Goal: Information Seeking & Learning: Learn about a topic

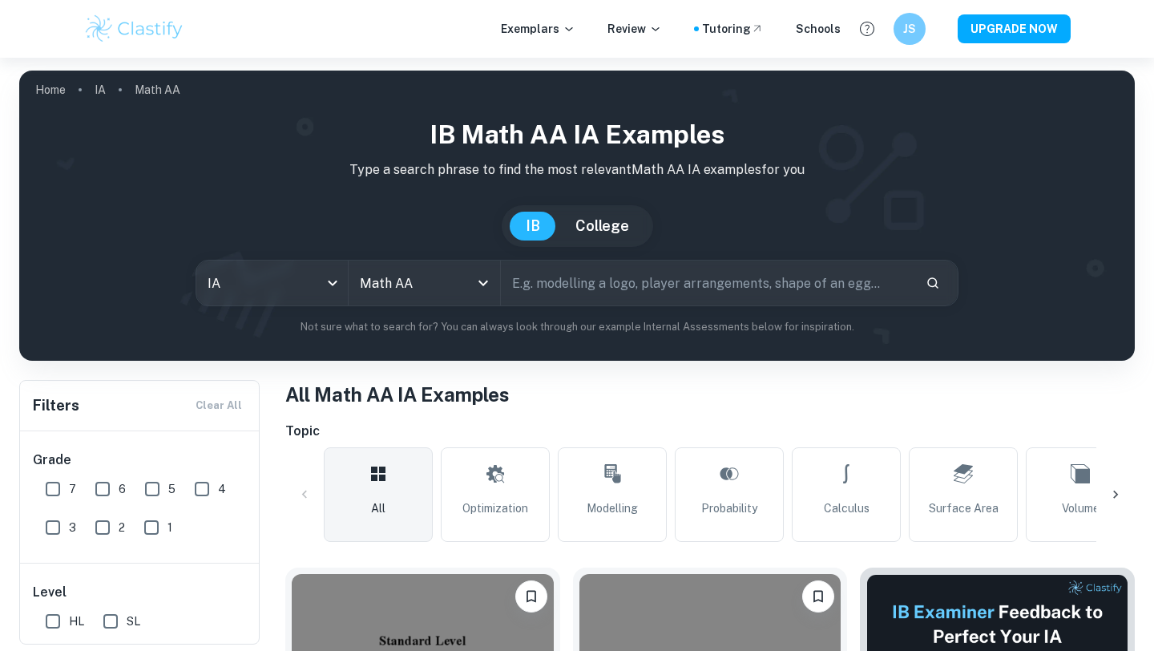
click at [546, 276] on input "text" at bounding box center [707, 282] width 412 height 45
type input "modelling"
click at [753, 280] on input "modelling" at bounding box center [688, 282] width 375 height 45
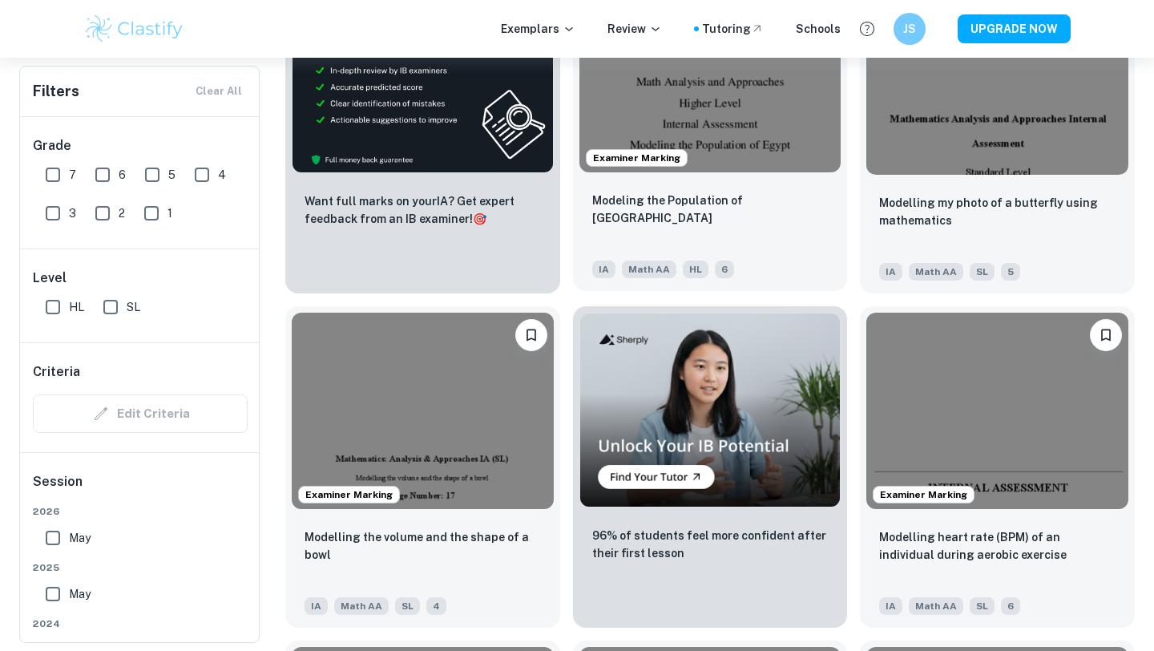
scroll to position [2782, 0]
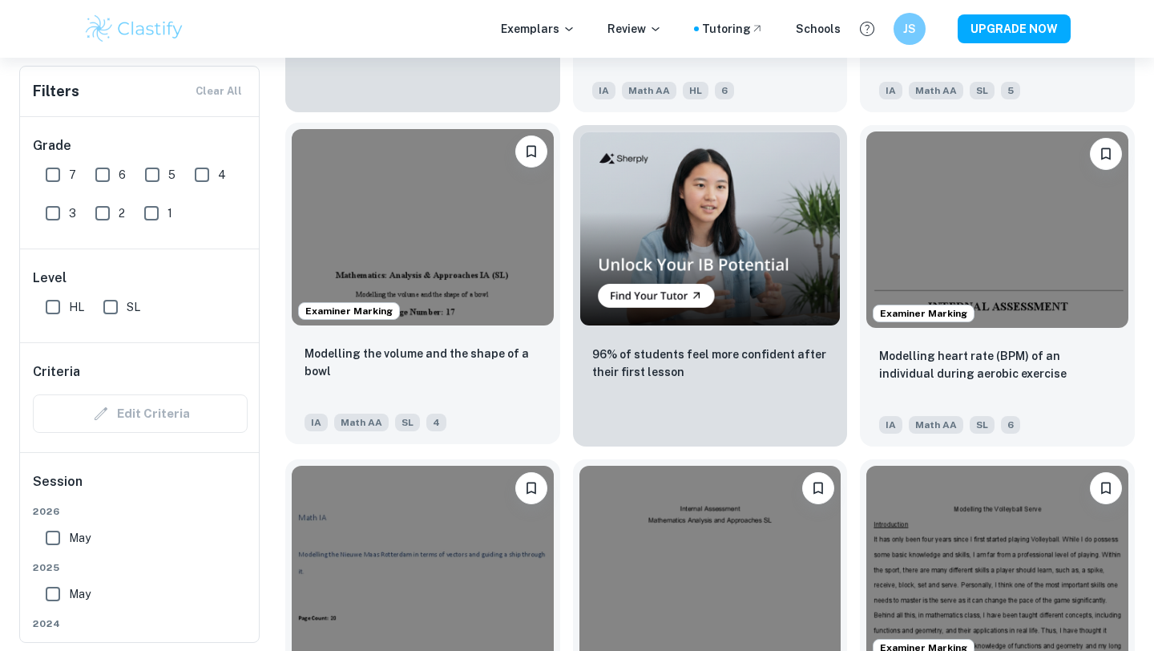
click at [477, 332] on div "Modelling the volume and the shape of a bowl IA Math AA SL 4" at bounding box center [422, 388] width 275 height 112
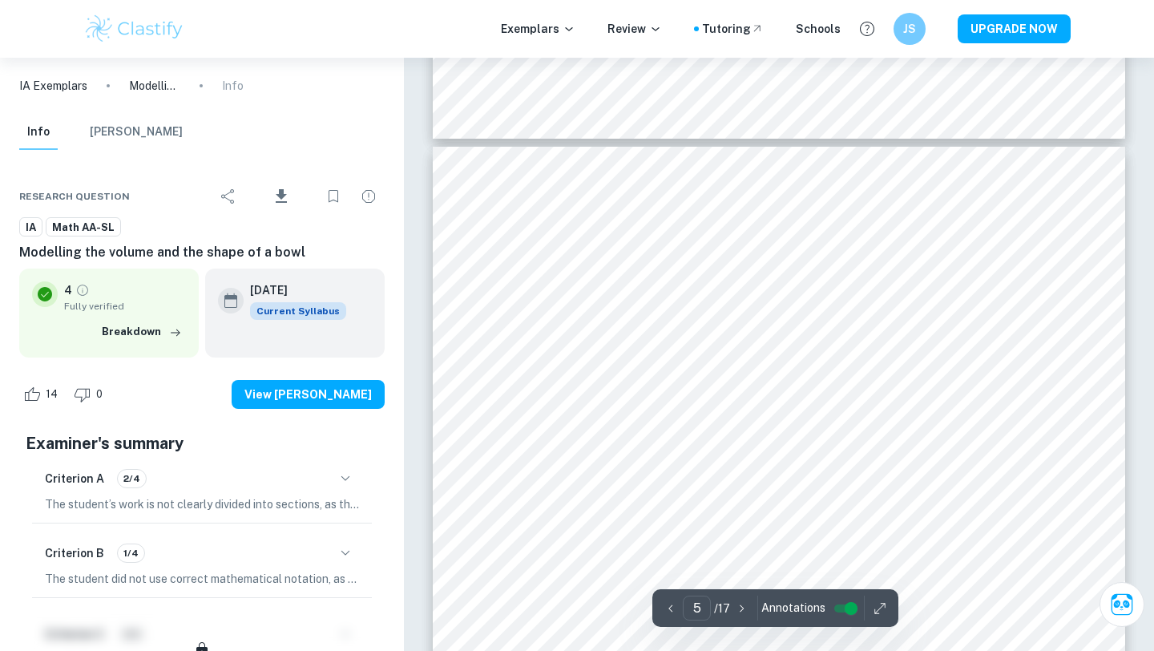
scroll to position [4143, 0]
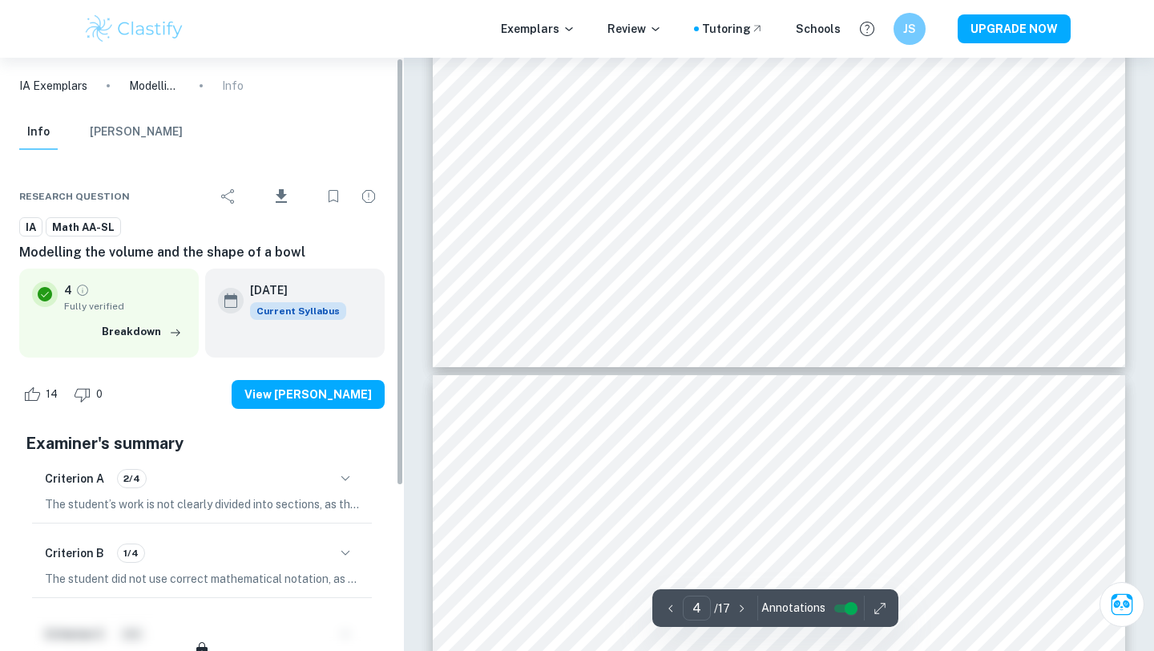
type input "3"
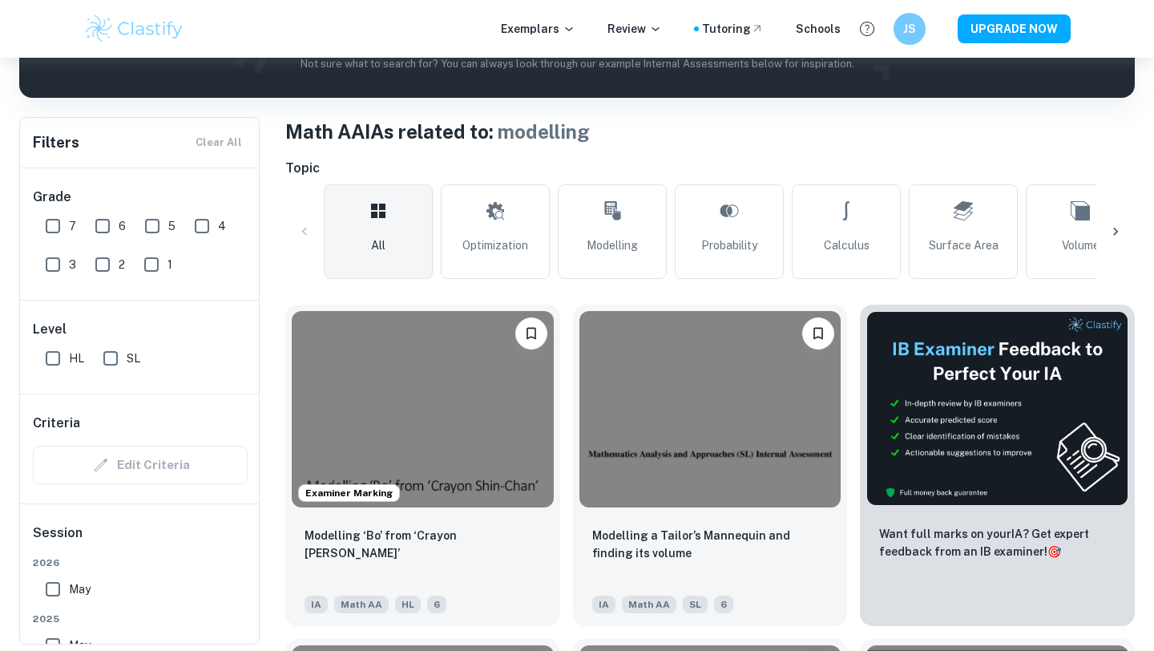
scroll to position [74, 0]
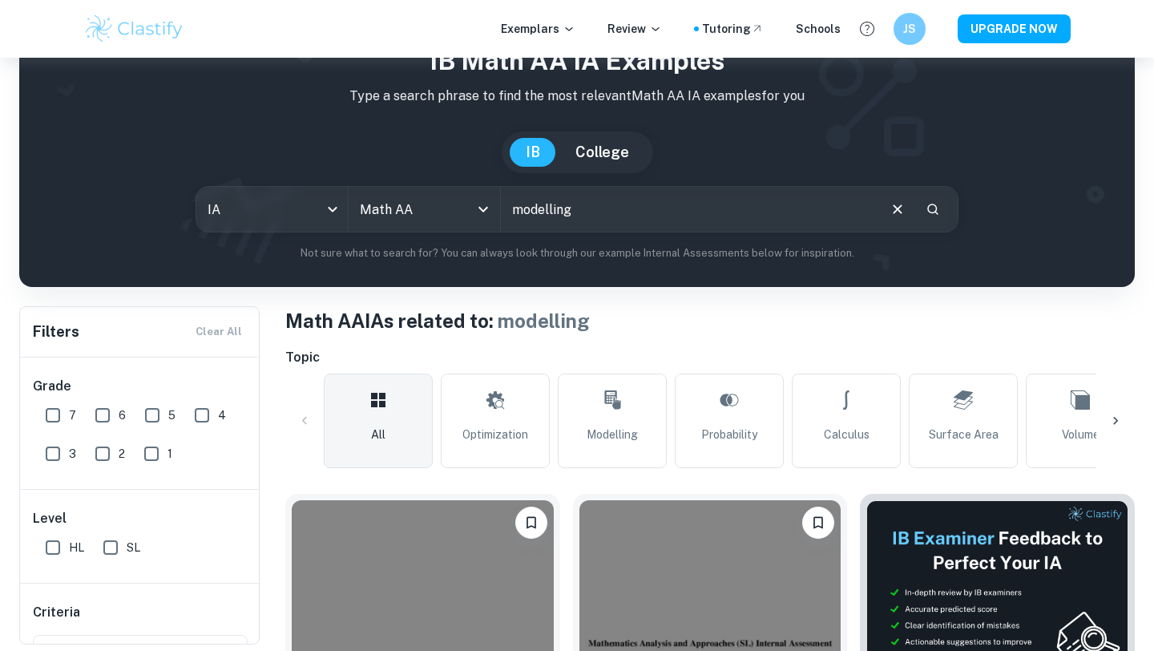
click at [587, 212] on input "modelling" at bounding box center [688, 209] width 375 height 45
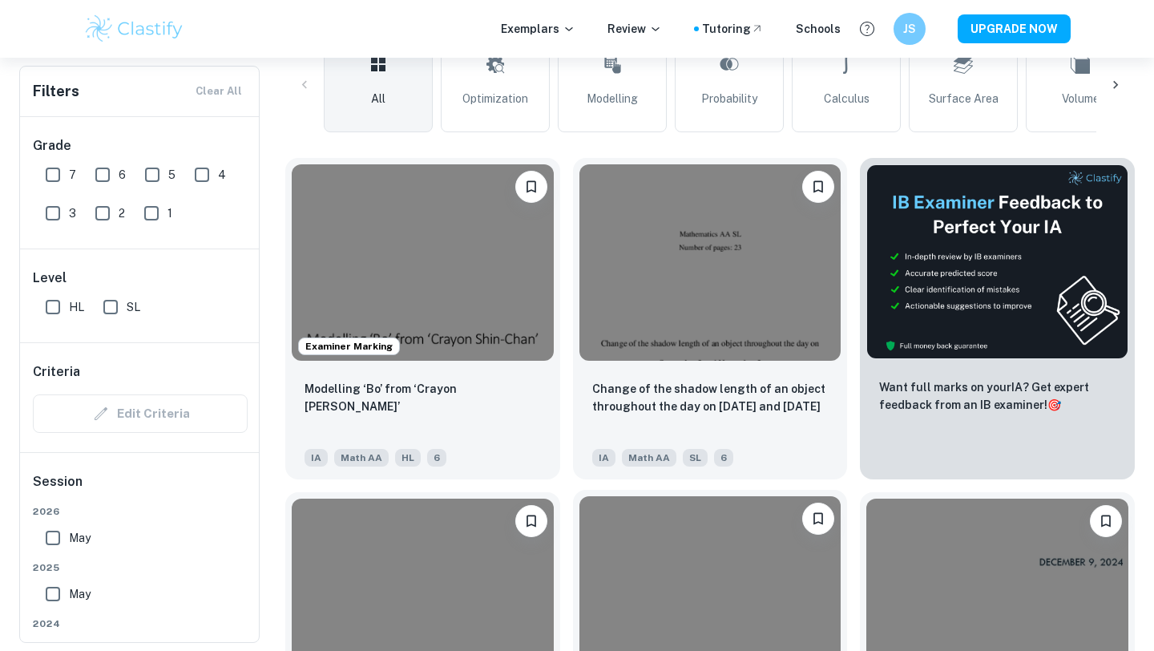
scroll to position [172, 0]
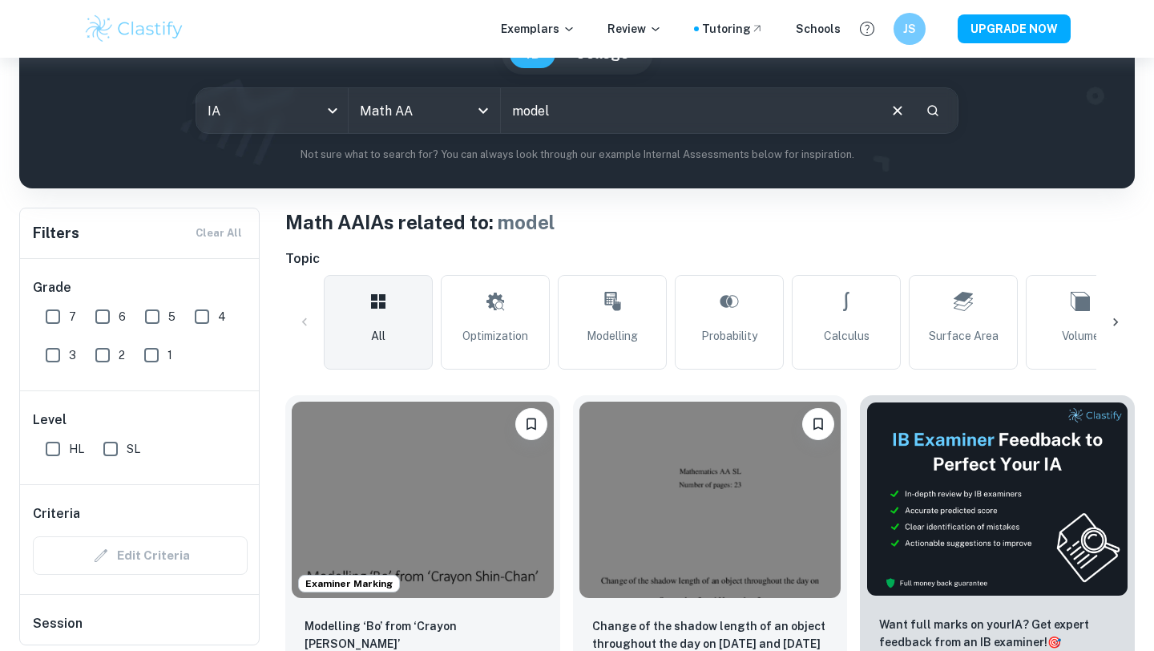
click at [559, 119] on input "model" at bounding box center [688, 110] width 375 height 45
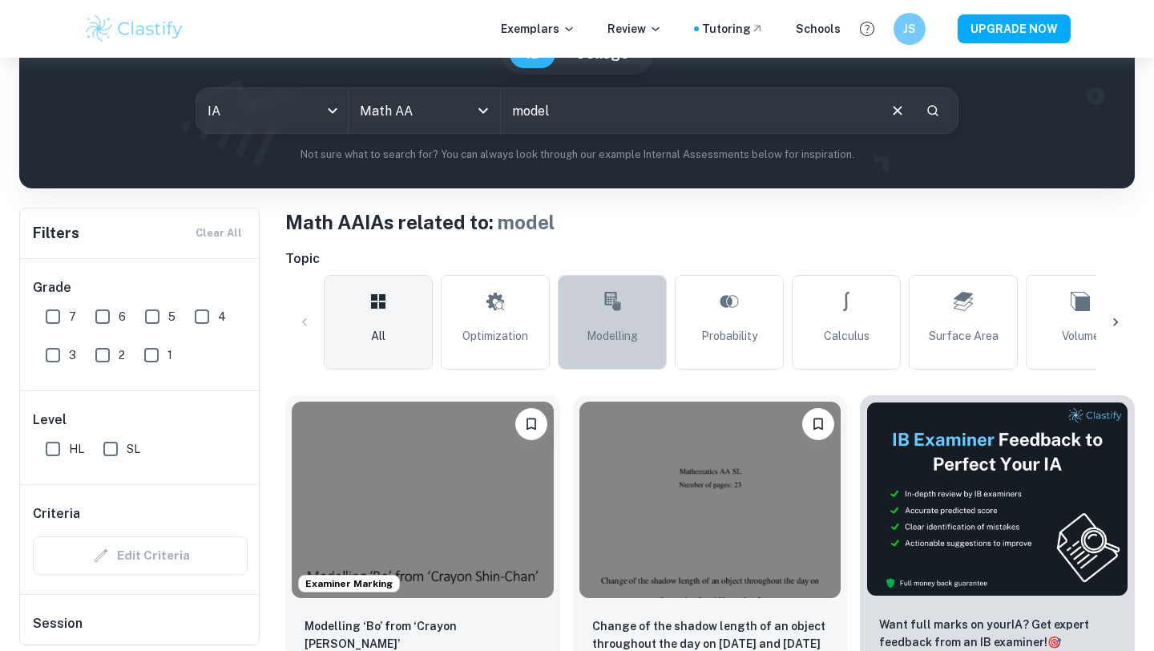
click at [637, 362] on link "Modelling" at bounding box center [612, 322] width 109 height 95
type input "Modelling"
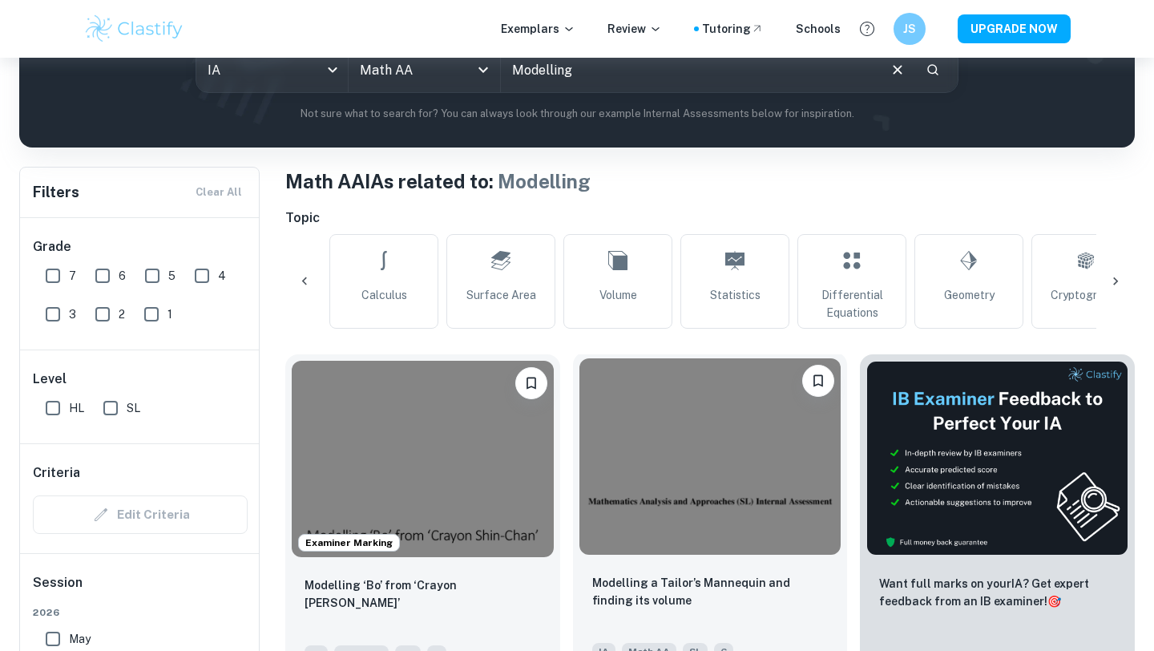
scroll to position [432, 0]
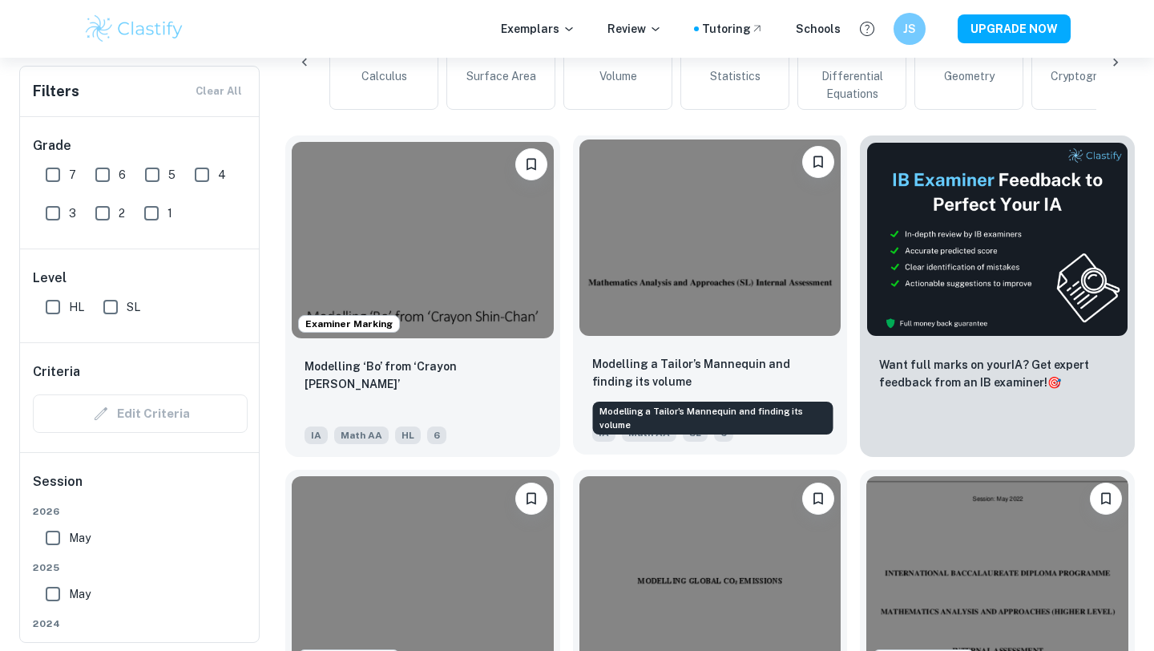
click at [652, 365] on p "Modelling a Tailor’s Mannequin and finding its volume" at bounding box center [710, 372] width 236 height 35
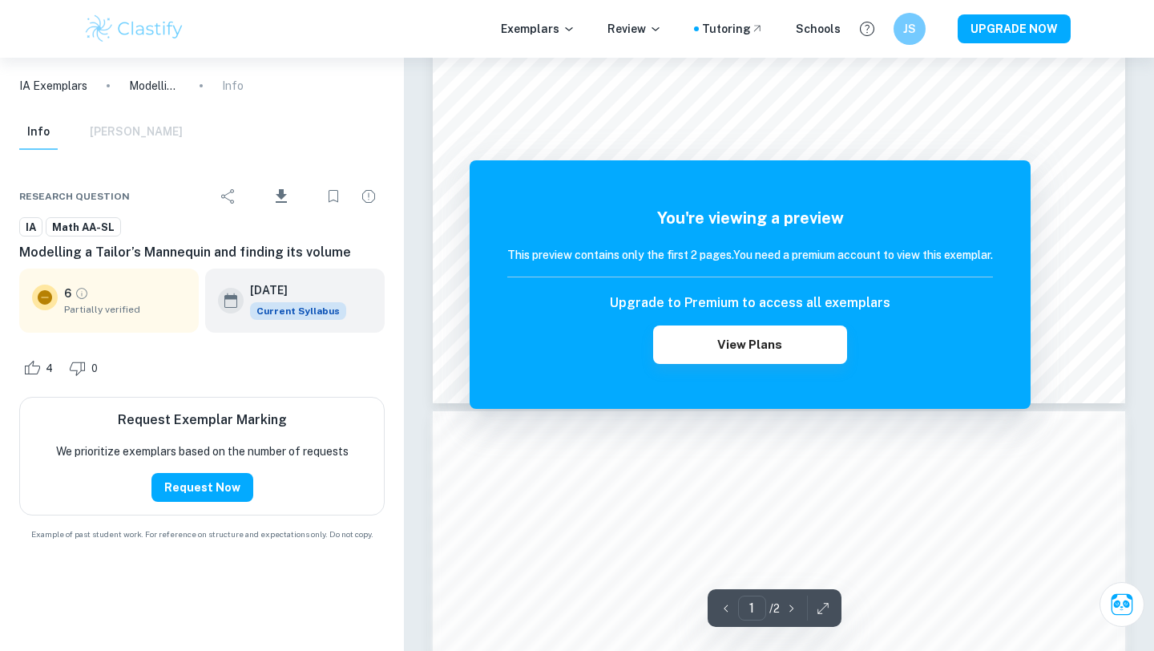
scroll to position [720, 0]
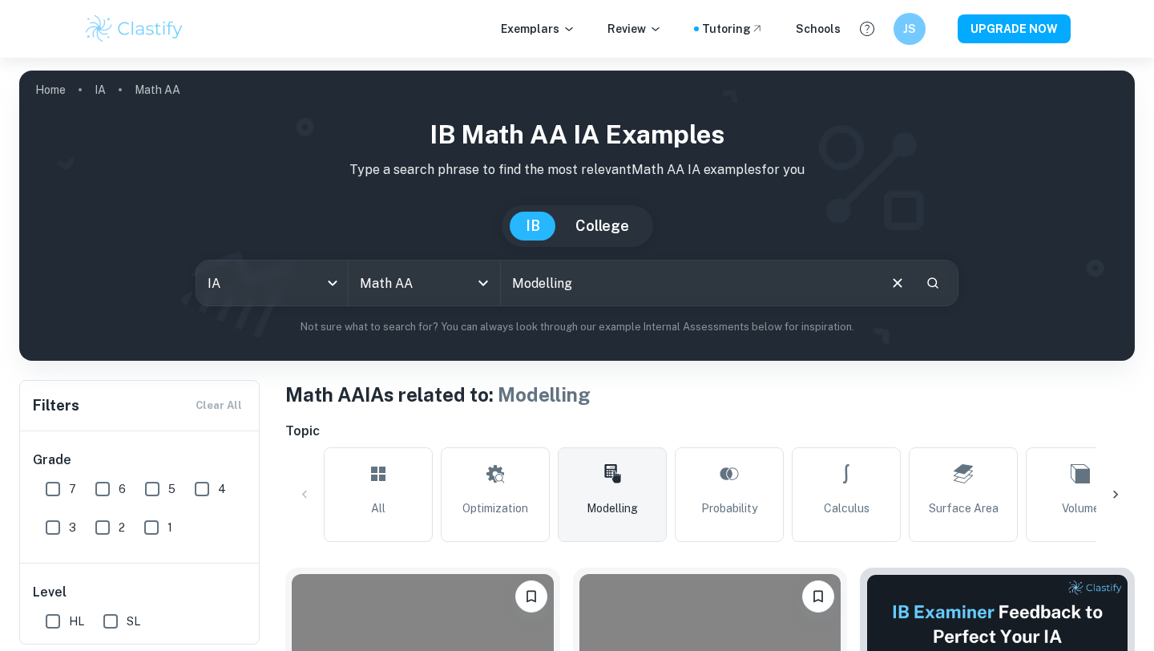
drag, startPoint x: 596, startPoint y: 279, endPoint x: 506, endPoint y: 280, distance: 90.6
click at [506, 280] on input "Modelling" at bounding box center [688, 282] width 375 height 45
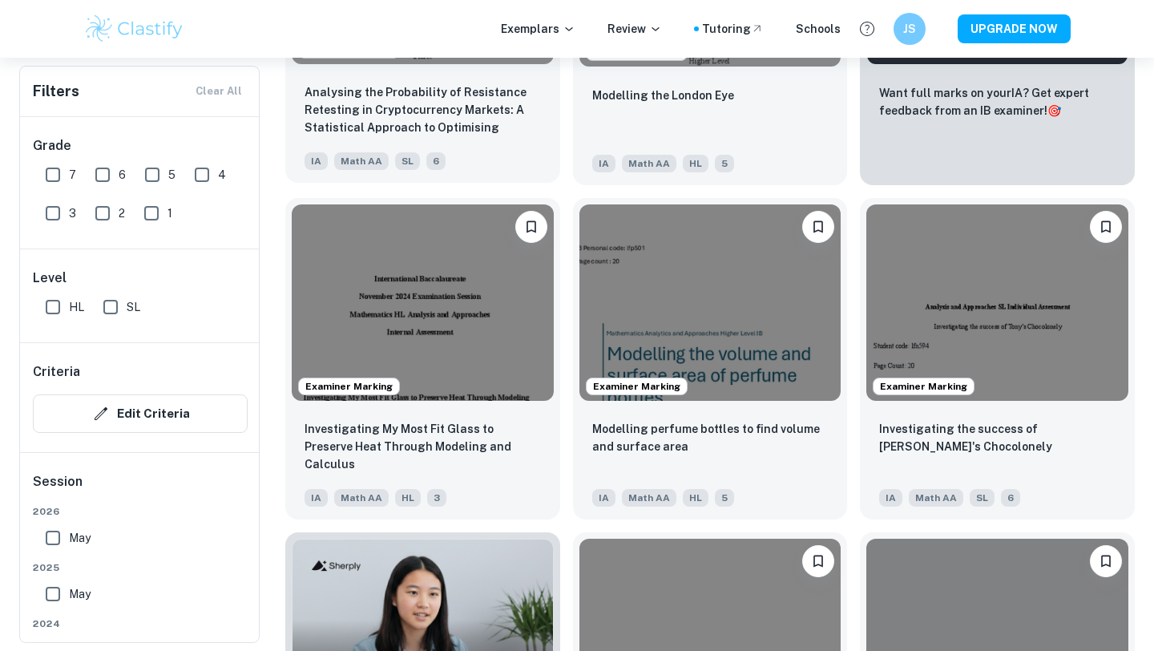
scroll to position [742, 0]
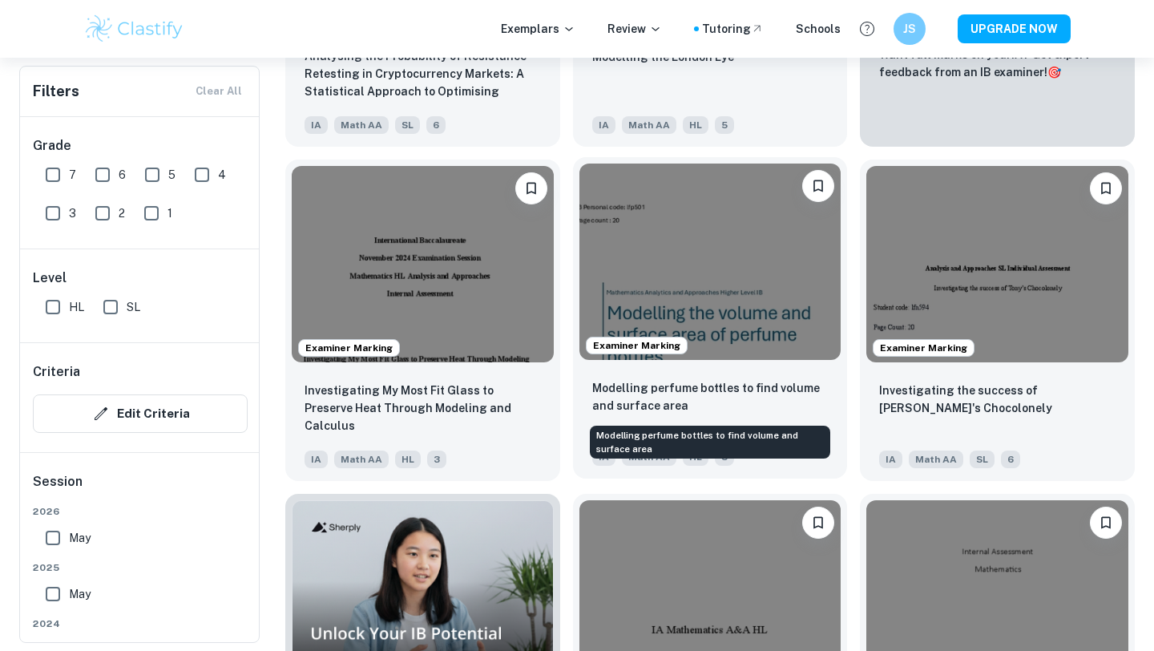
click at [677, 407] on p "Modelling perfume bottles to find volume and surface area" at bounding box center [710, 396] width 236 height 35
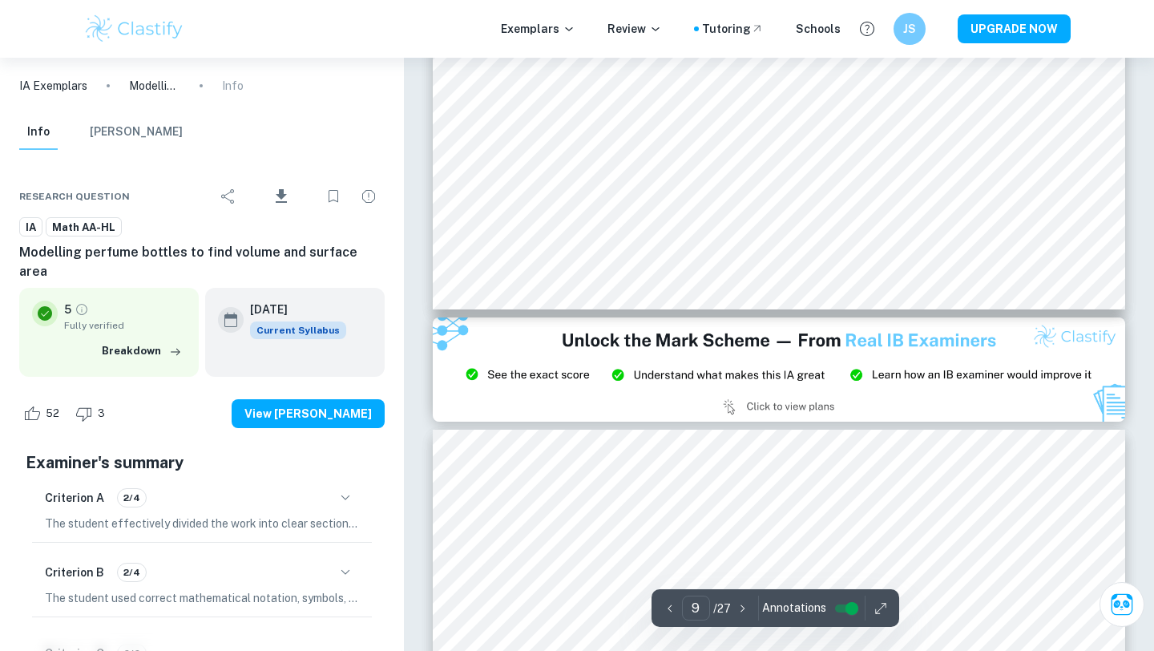
scroll to position [8339, 0]
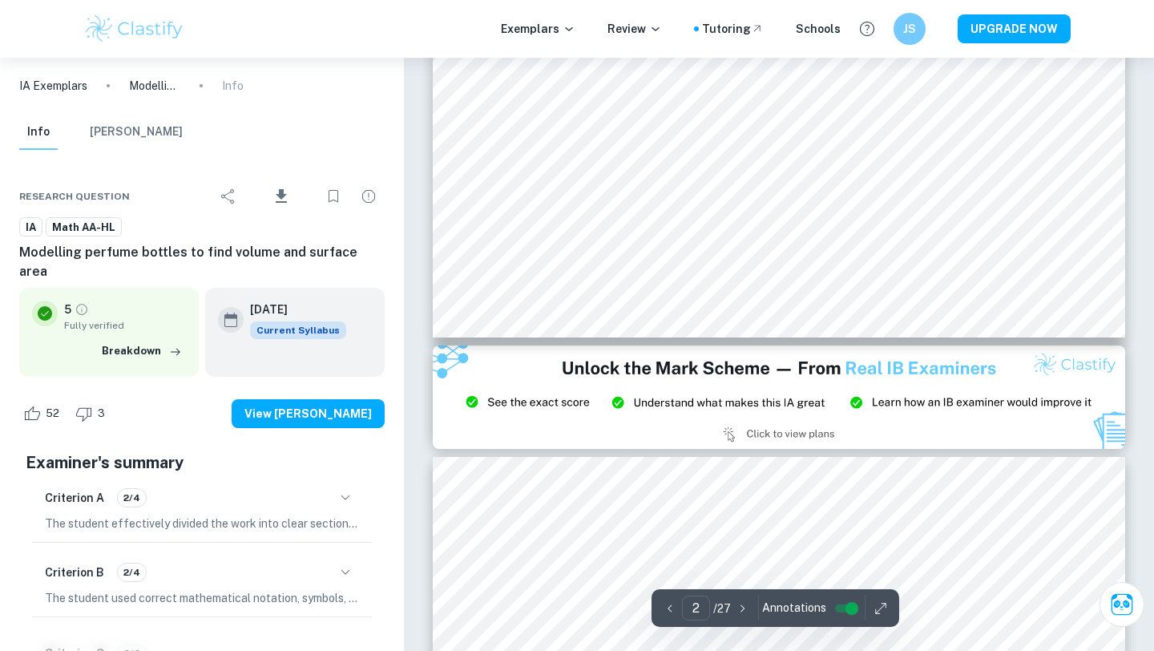
type input "3"
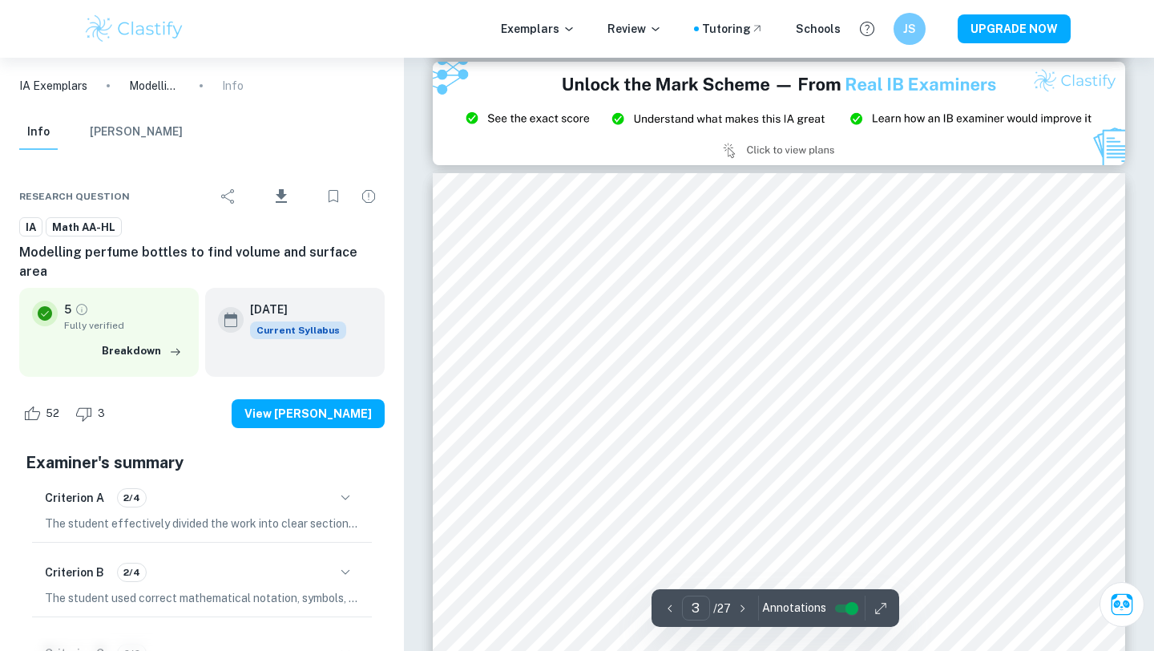
scroll to position [2172, 0]
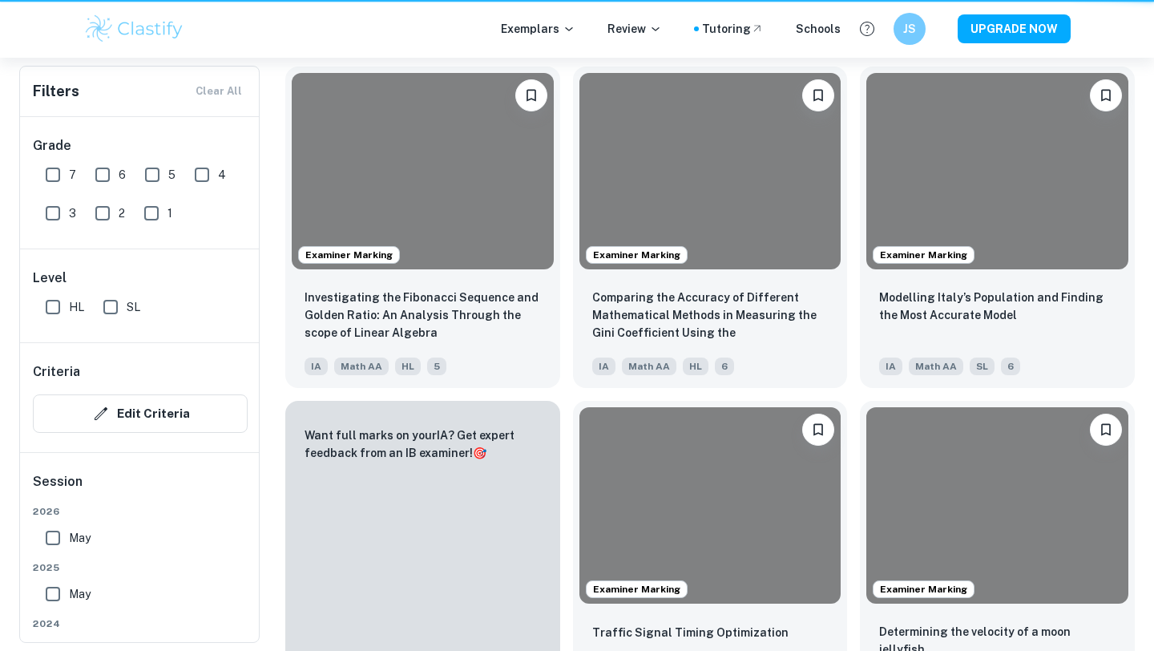
scroll to position [742, 0]
